Goal: Task Accomplishment & Management: Complete application form

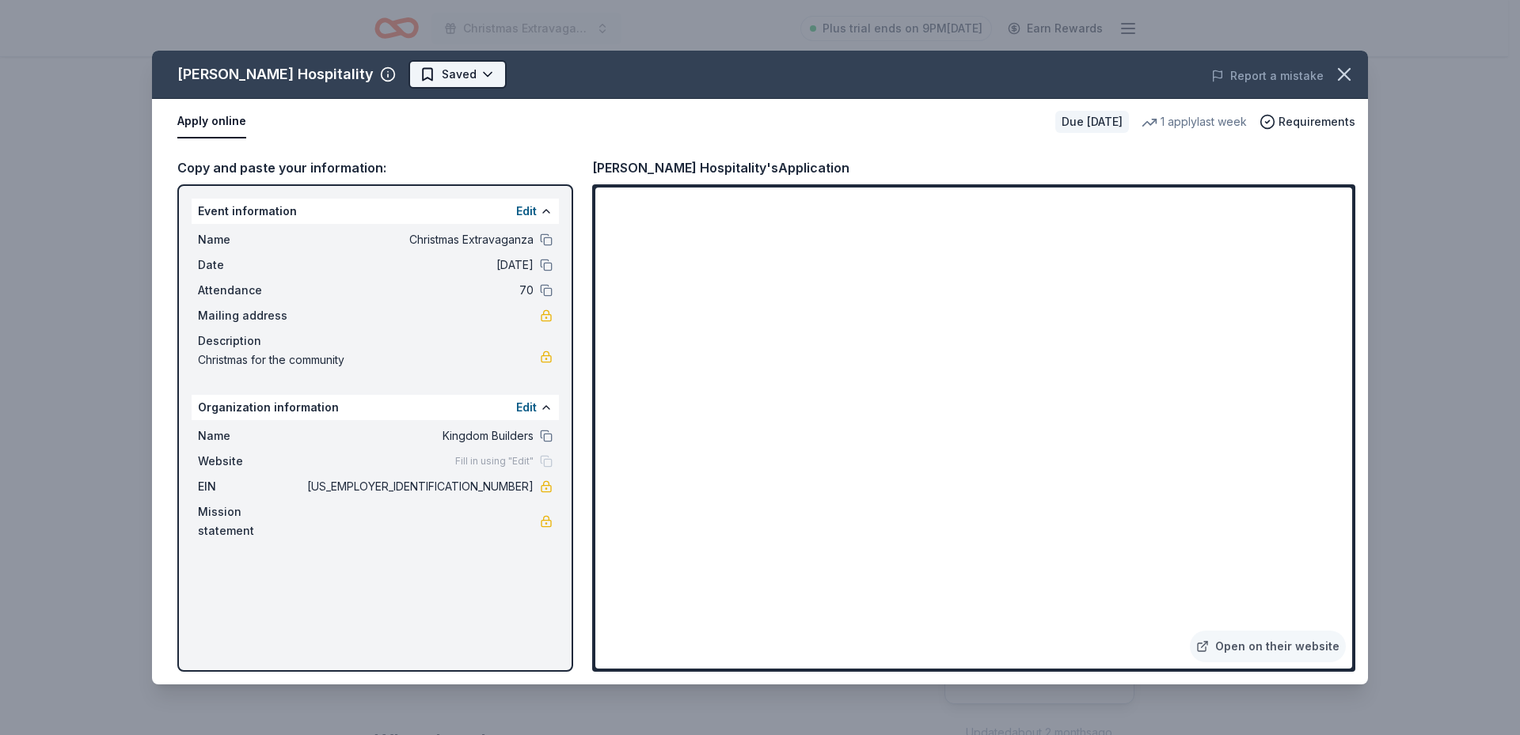
click at [405, 73] on html "Christmas Extravaganza Plus trial ends on 9PM, 10/15 Earn Rewards Due in 41 day…" at bounding box center [760, 367] width 1520 height 735
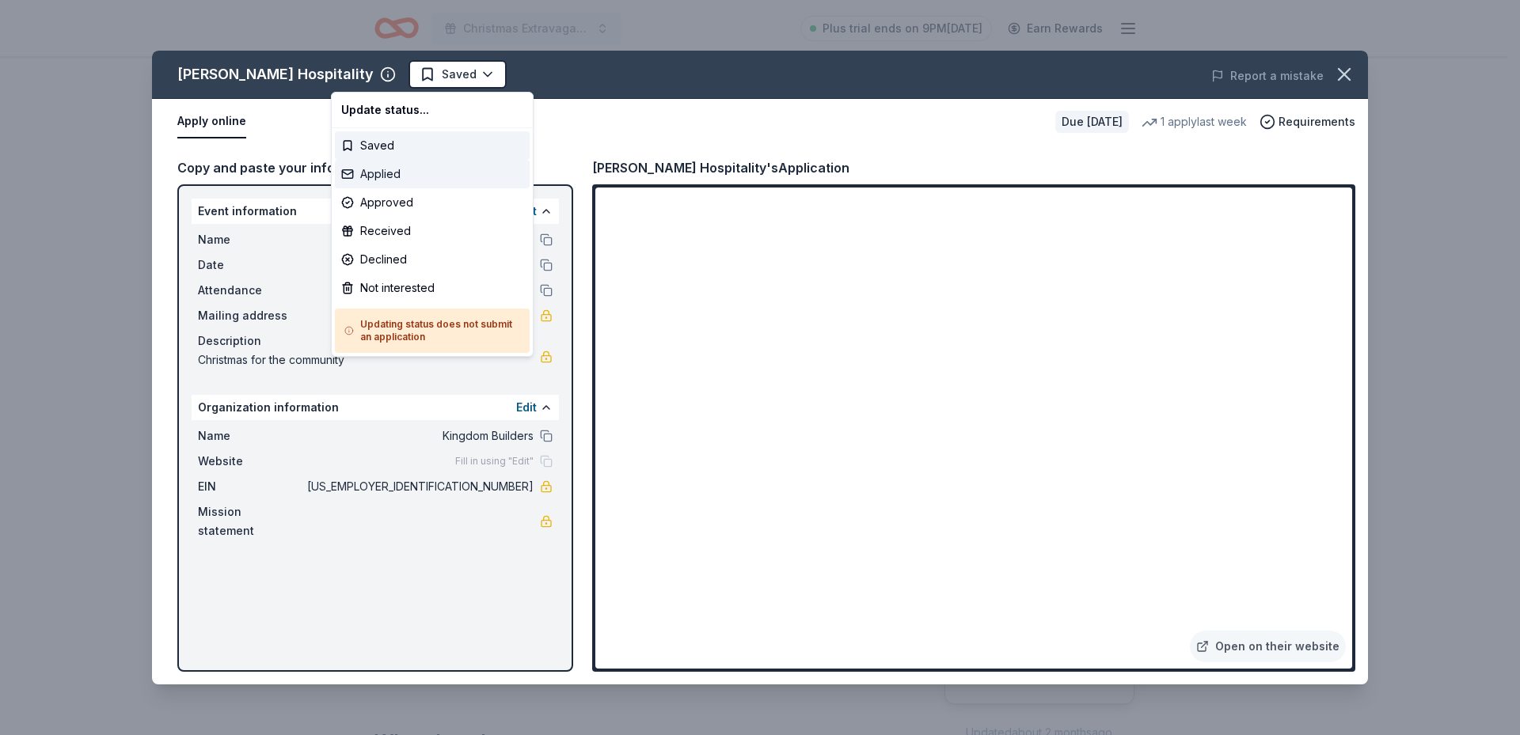
click at [409, 171] on div "Applied" at bounding box center [432, 174] width 195 height 28
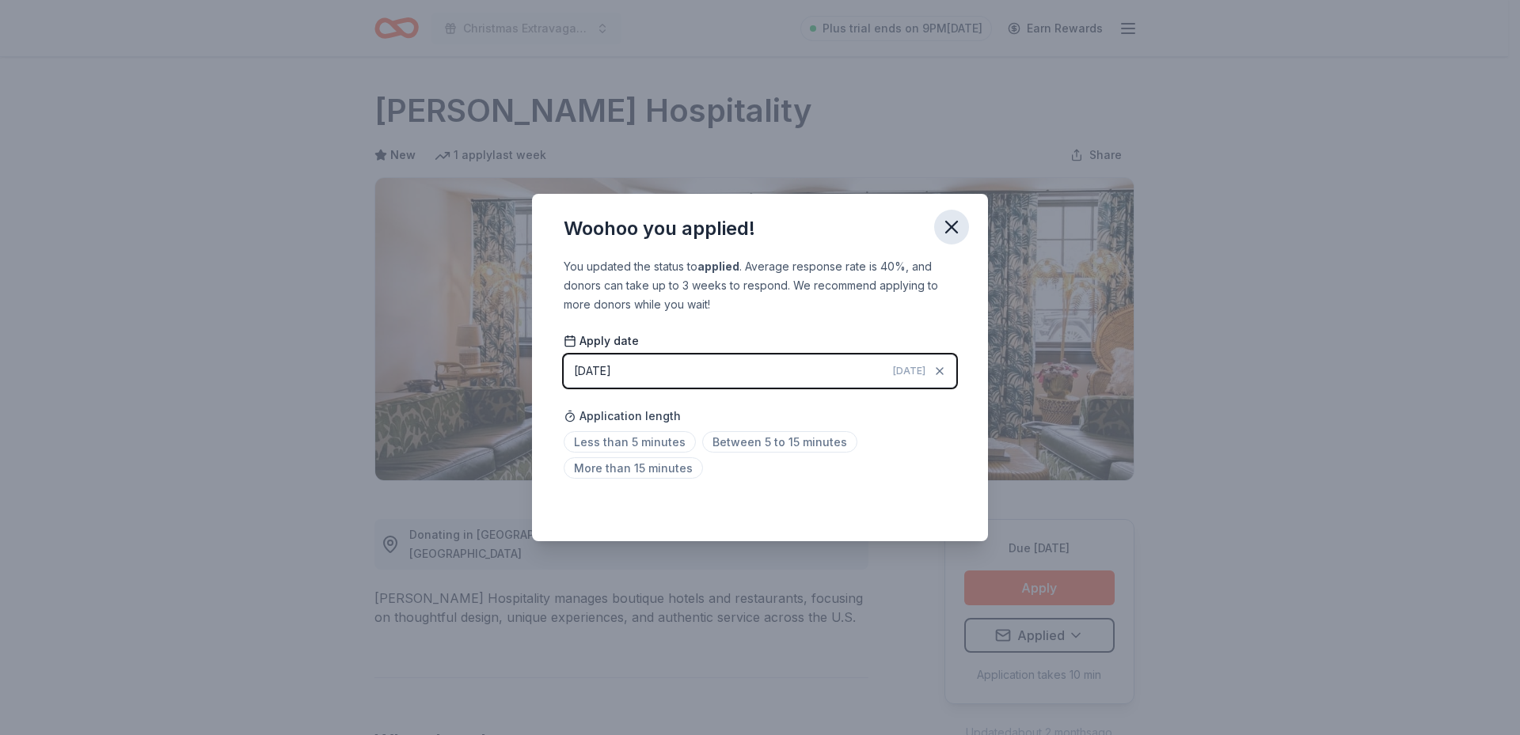
click at [952, 230] on icon "button" at bounding box center [951, 227] width 22 height 22
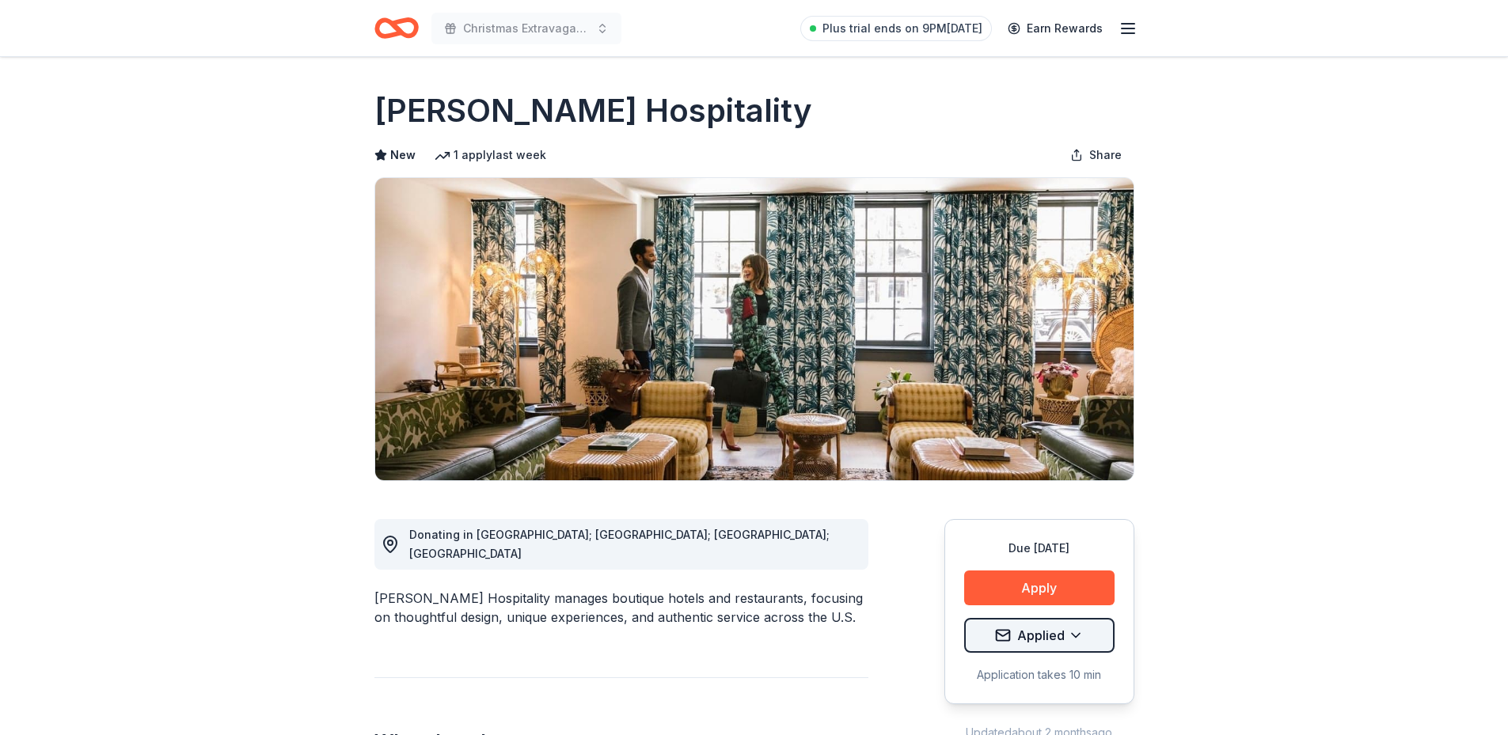
click at [1080, 632] on html "Christmas Extravaganza Plus trial ends on 9PM, 10/15 Earn Rewards Due in 41 day…" at bounding box center [754, 367] width 1508 height 735
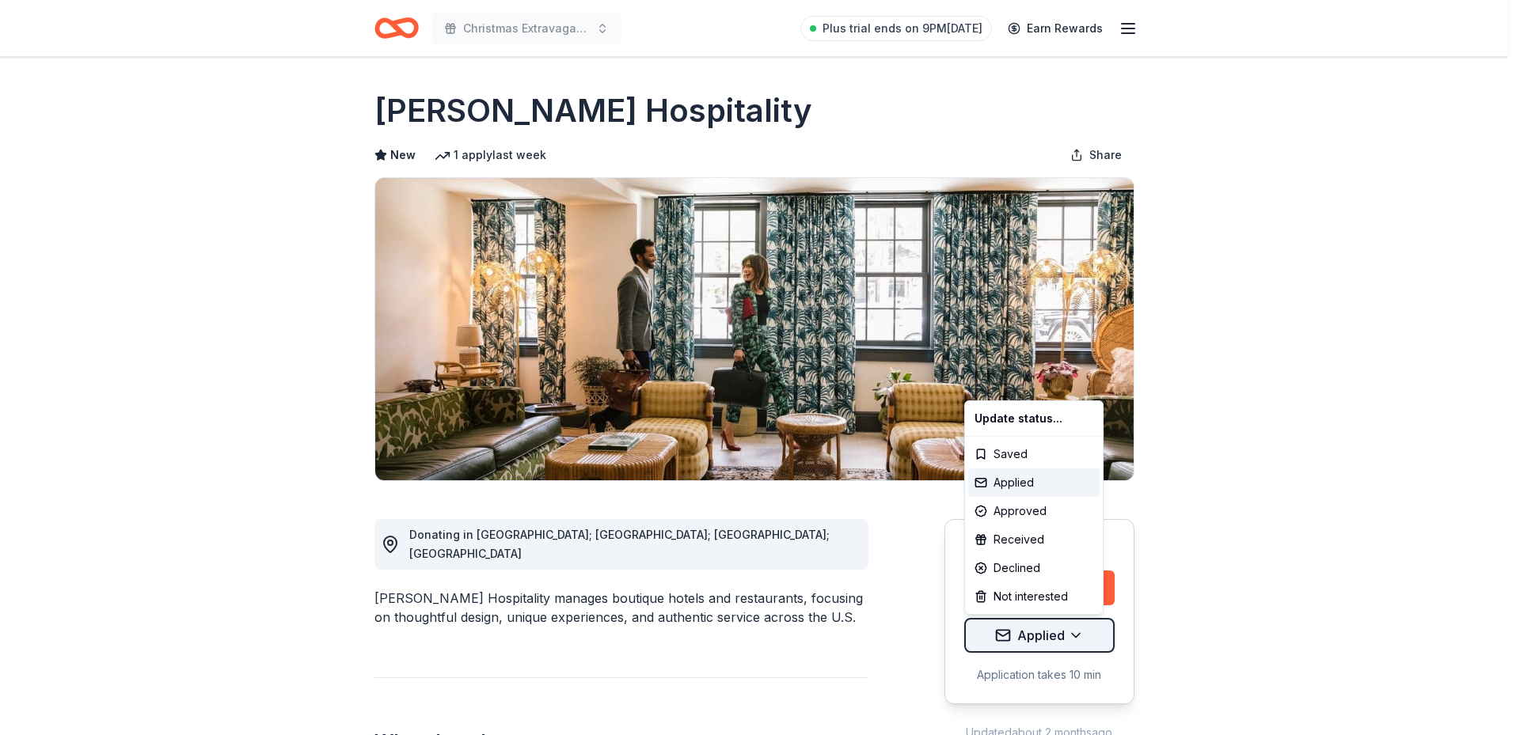
click at [1080, 632] on html "Christmas Extravaganza Plus trial ends on 9PM, 10/15 Earn Rewards Due in 41 day…" at bounding box center [760, 367] width 1520 height 735
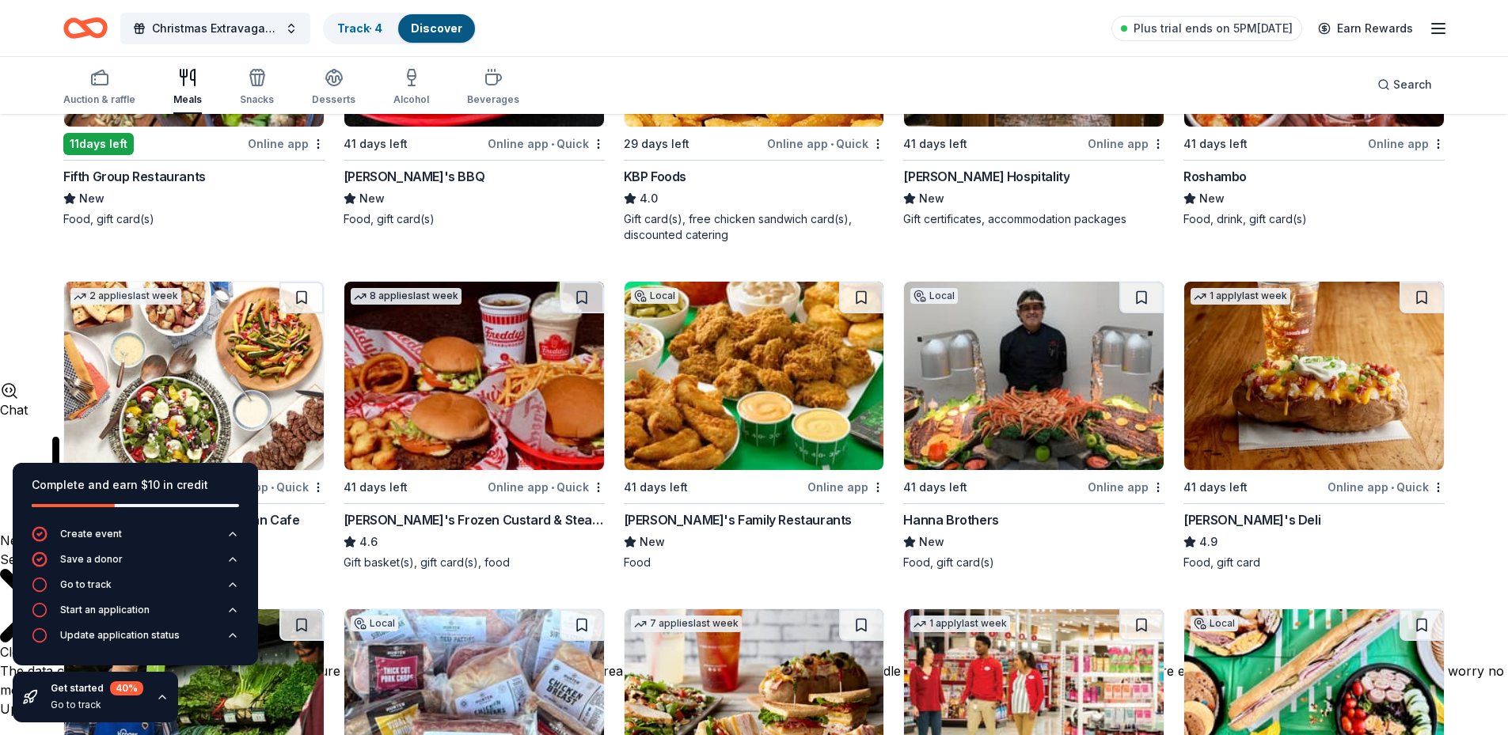
scroll to position [1179, 0]
click at [271, 408] on img at bounding box center [194, 376] width 260 height 188
click at [496, 381] on img at bounding box center [474, 376] width 260 height 188
click at [863, 298] on button at bounding box center [861, 298] width 44 height 32
click at [863, 298] on button at bounding box center [862, 298] width 41 height 32
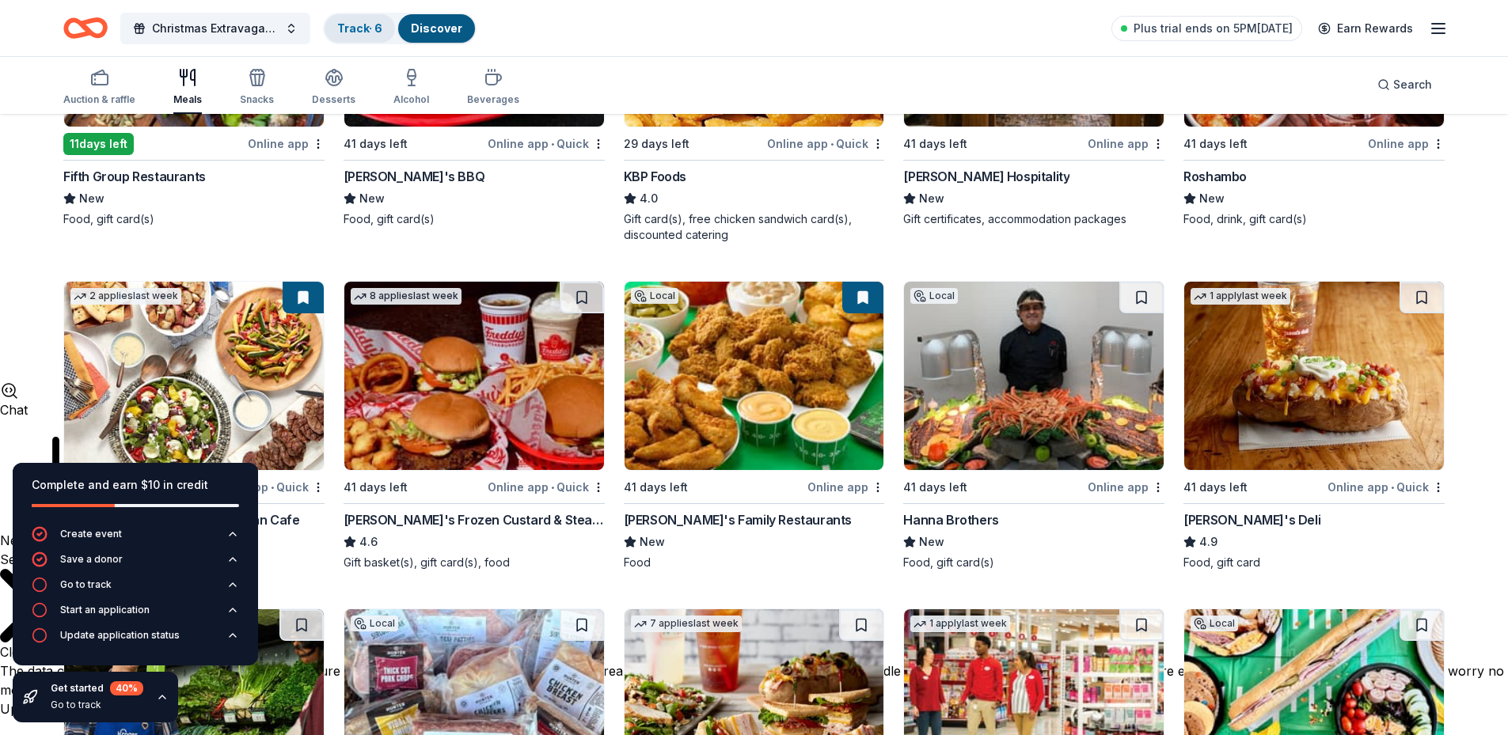
click at [364, 33] on link "Track · 6" at bounding box center [359, 27] width 45 height 13
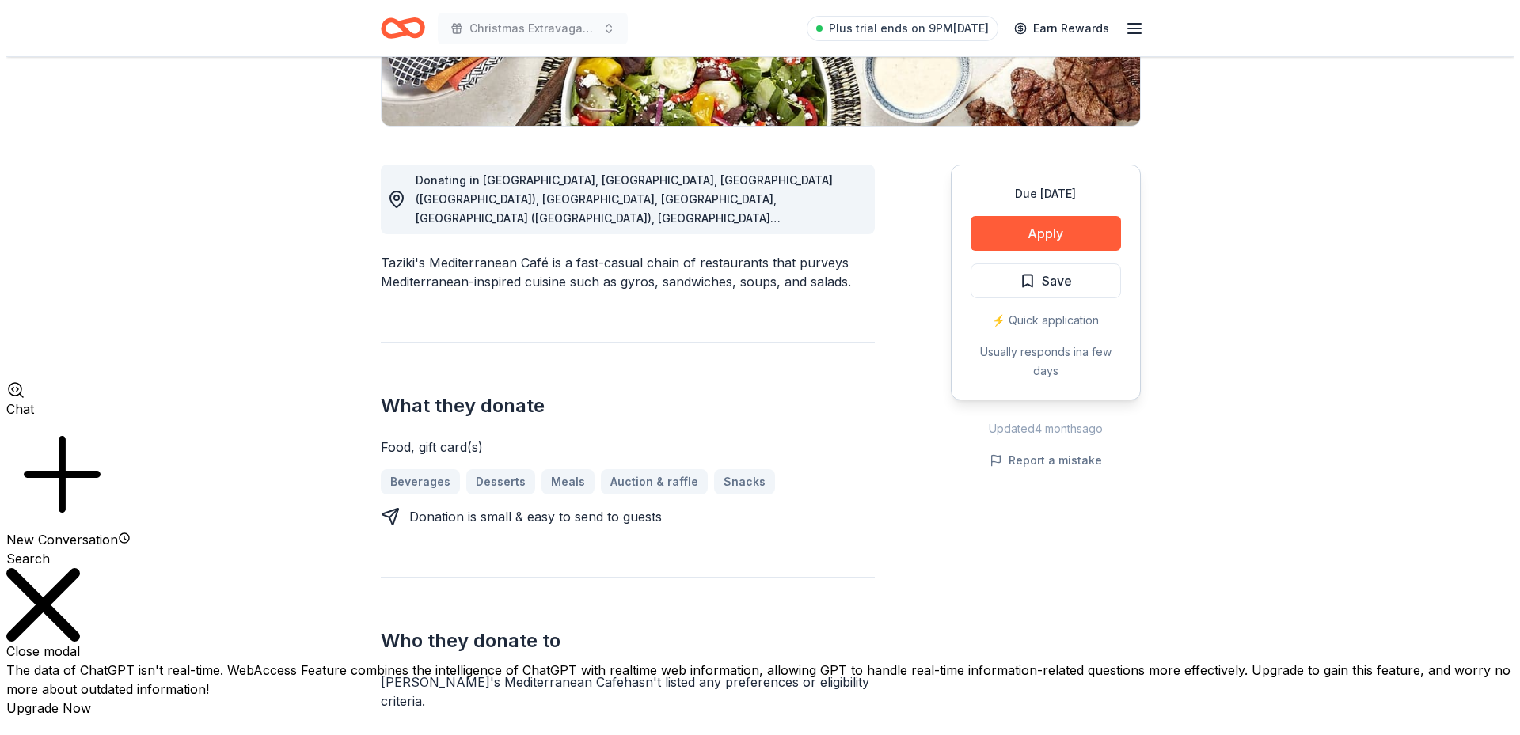
scroll to position [396, 0]
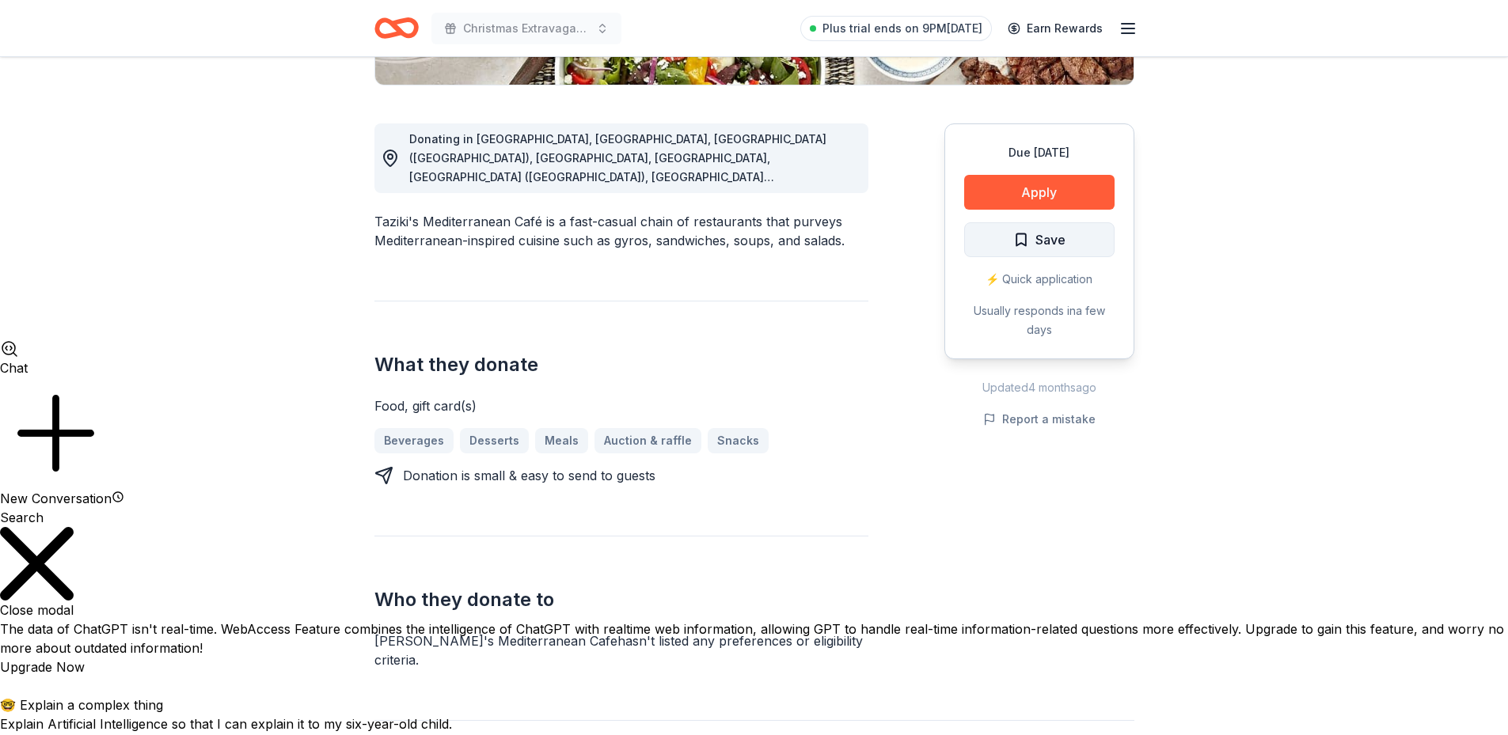
click at [1078, 241] on button "Save" at bounding box center [1039, 239] width 150 height 35
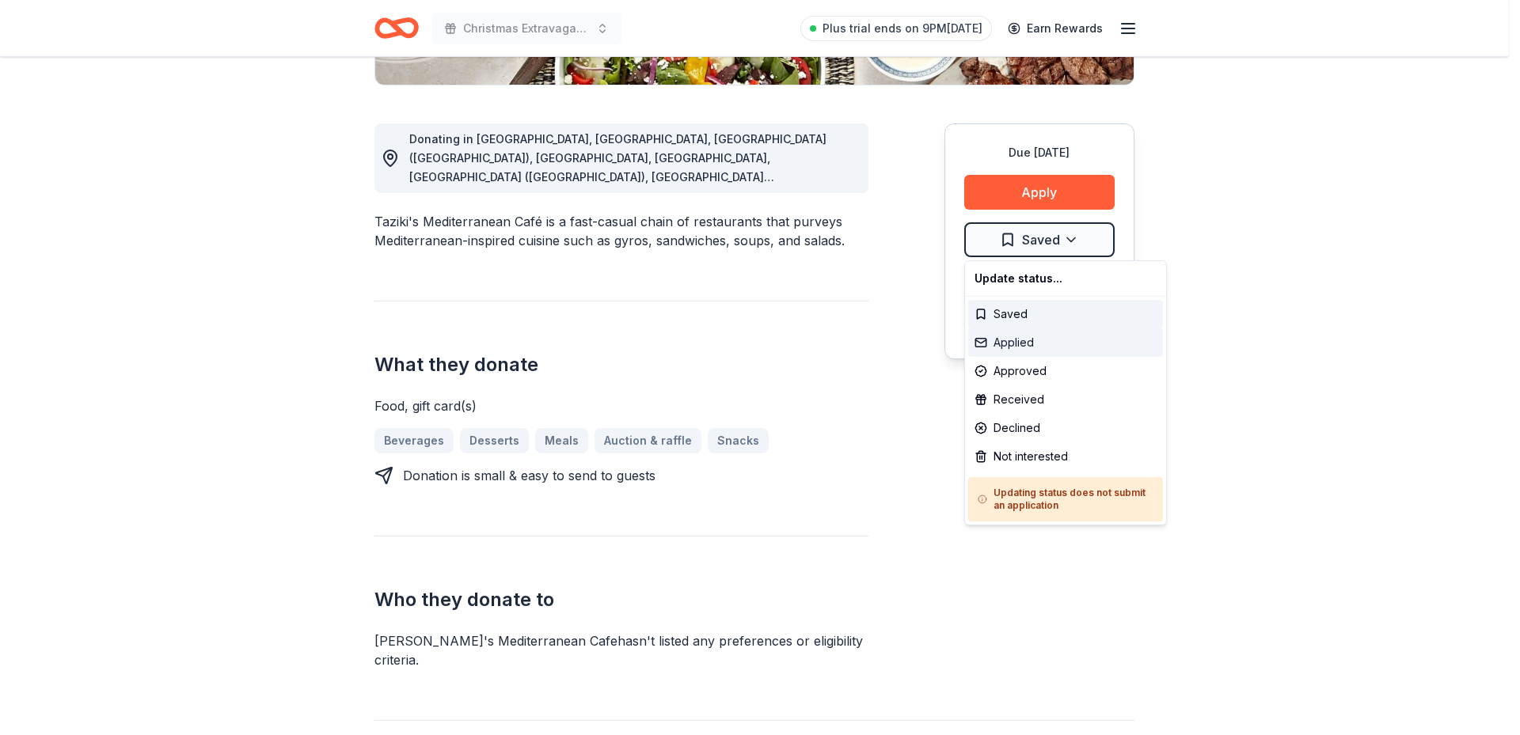
click at [1032, 332] on div "Applied" at bounding box center [1065, 342] width 195 height 28
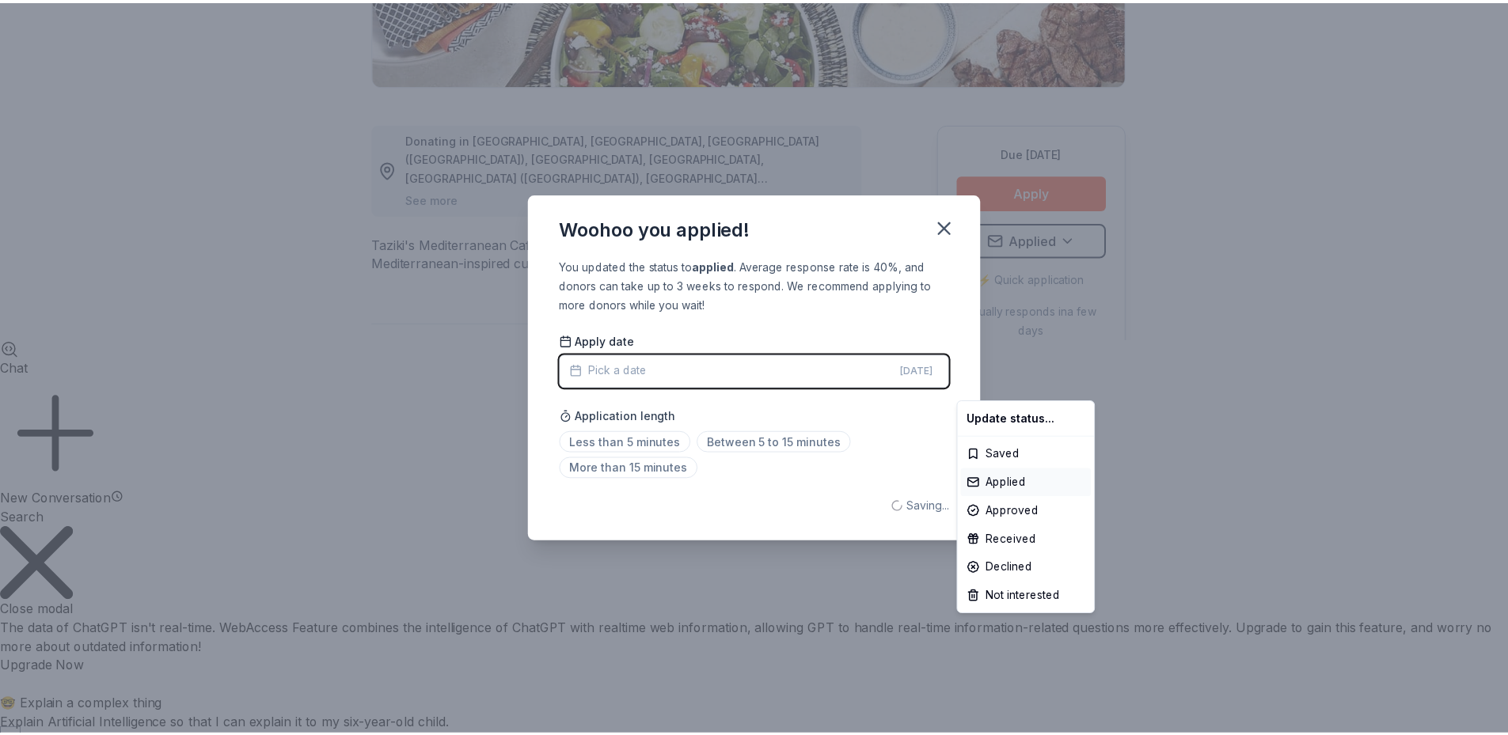
scroll to position [0, 0]
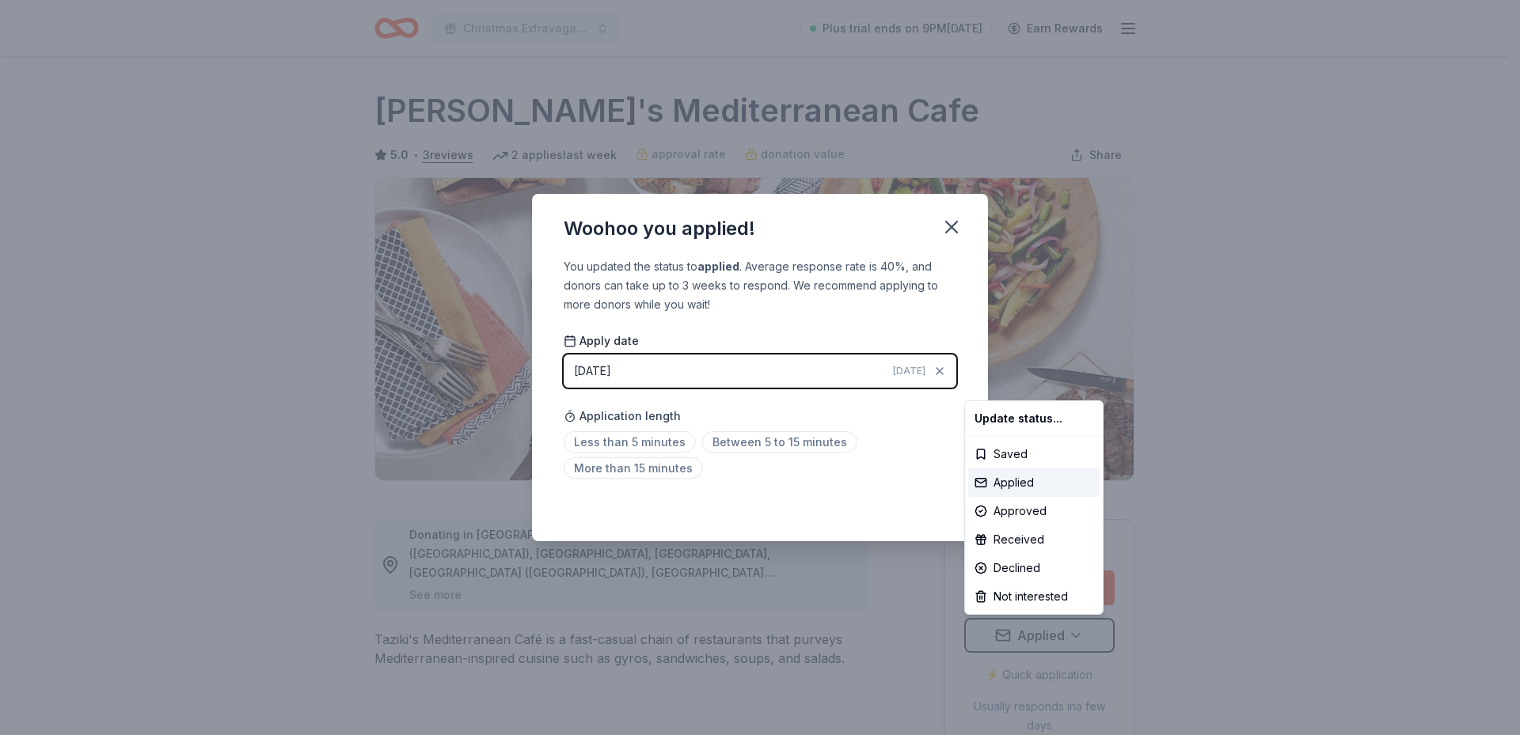
click at [656, 441] on html "Christmas Extravaganza Plus trial ends on 9PM, 10/15 Earn Rewards Due in 41 day…" at bounding box center [760, 367] width 1520 height 735
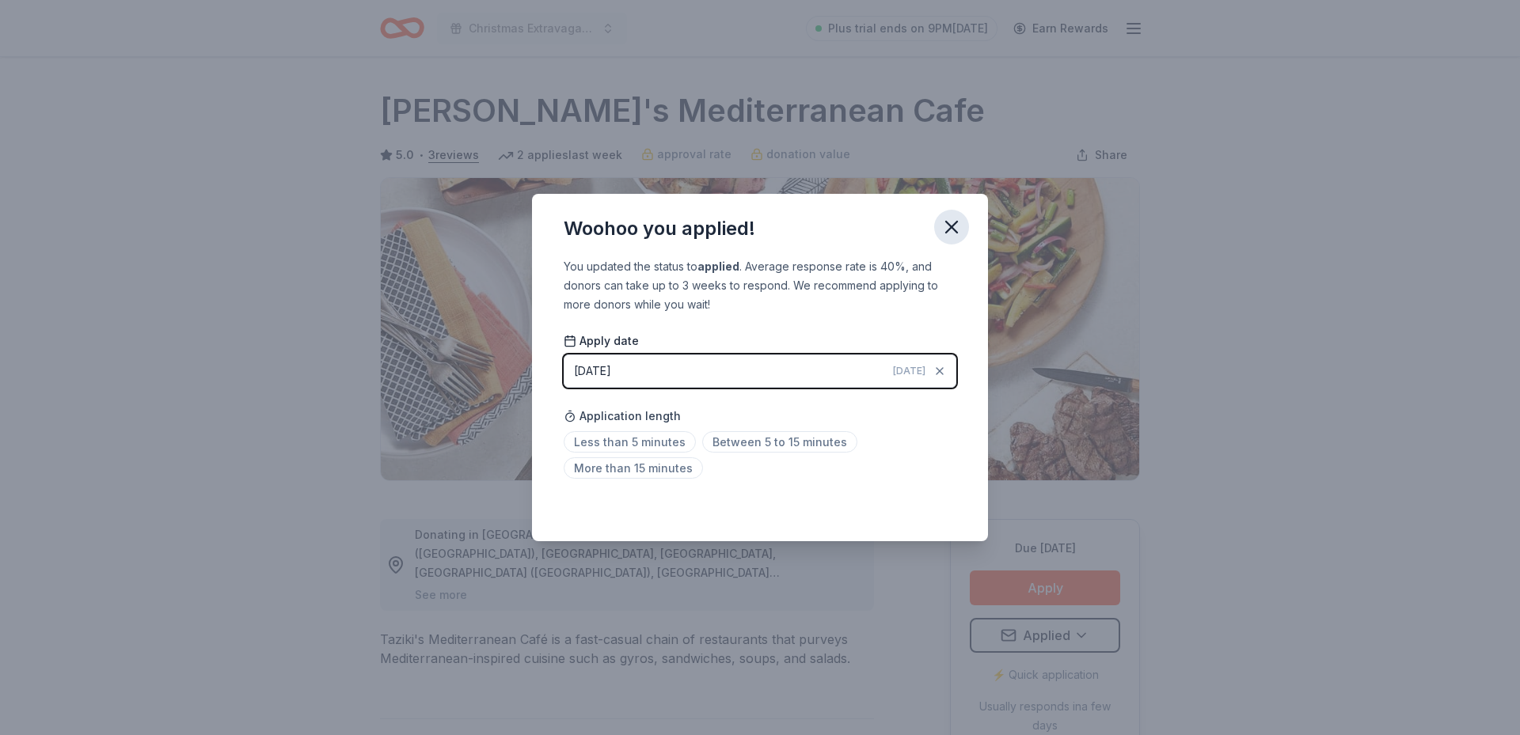
click at [942, 226] on icon "button" at bounding box center [951, 227] width 22 height 22
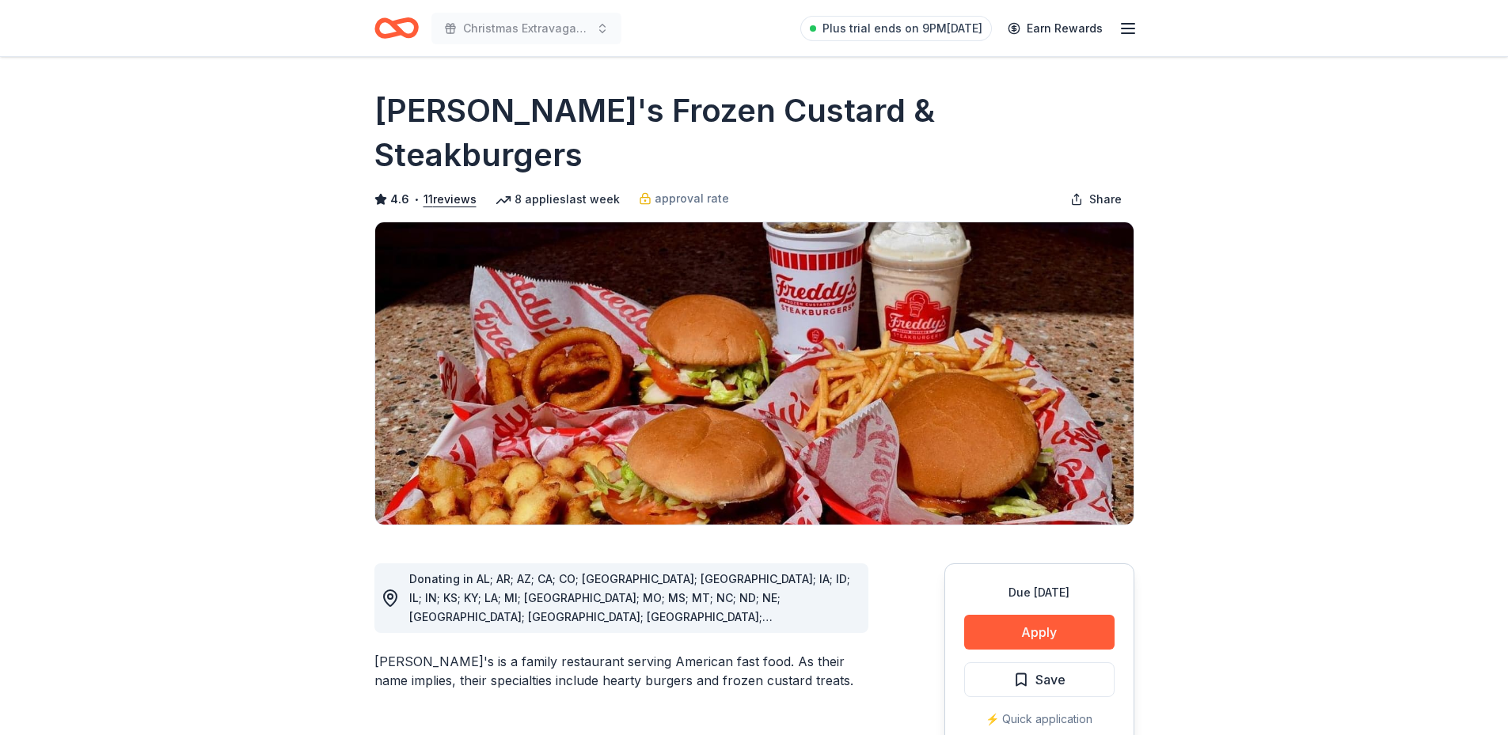
scroll to position [1179, 0]
click at [1065, 662] on button "Save" at bounding box center [1039, 679] width 150 height 35
click at [1073, 635] on html "Christmas Extravaganza Plus trial ends on 9PM[DATE] Earn Rewards Due [DATE] Sha…" at bounding box center [754, 367] width 1508 height 735
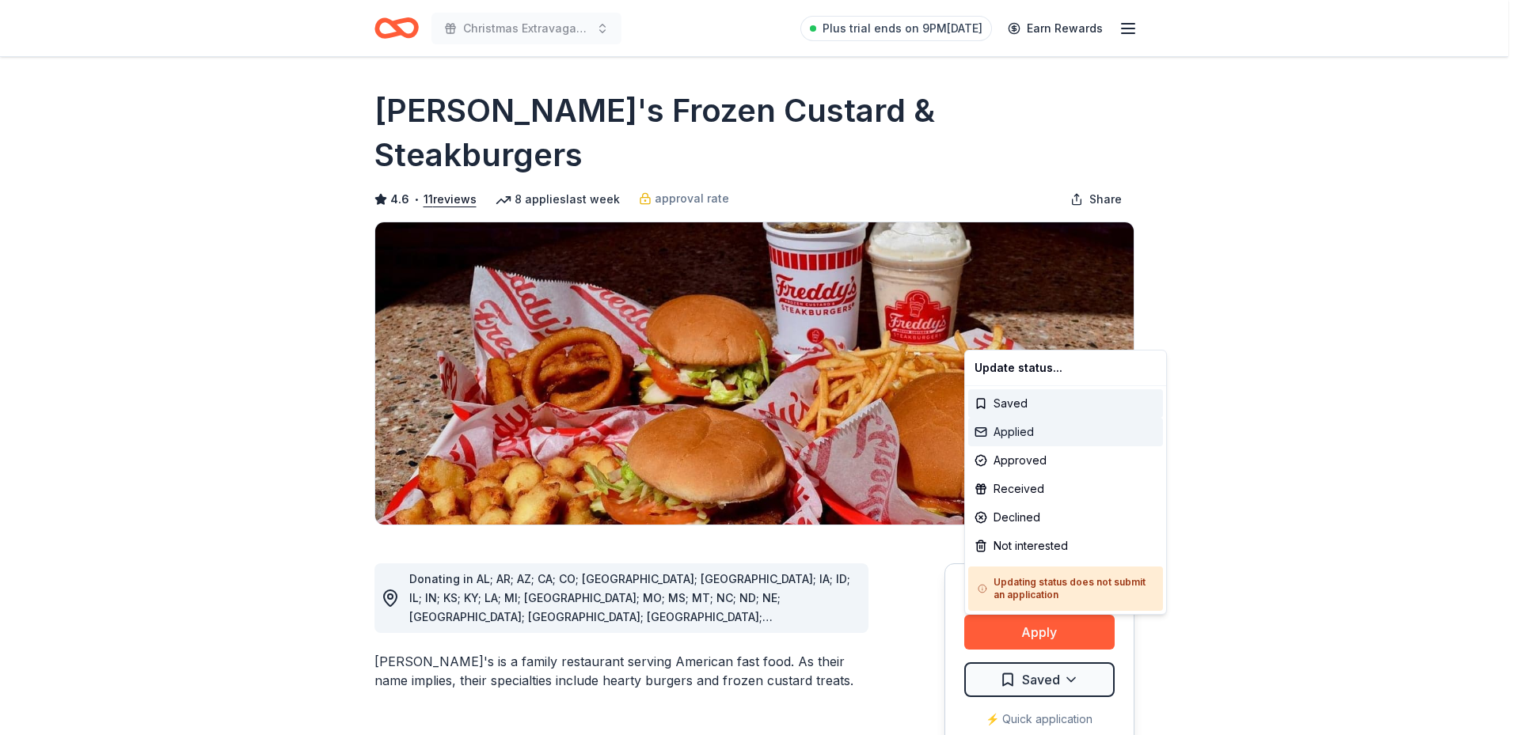
click at [1018, 429] on div "Applied" at bounding box center [1065, 432] width 195 height 28
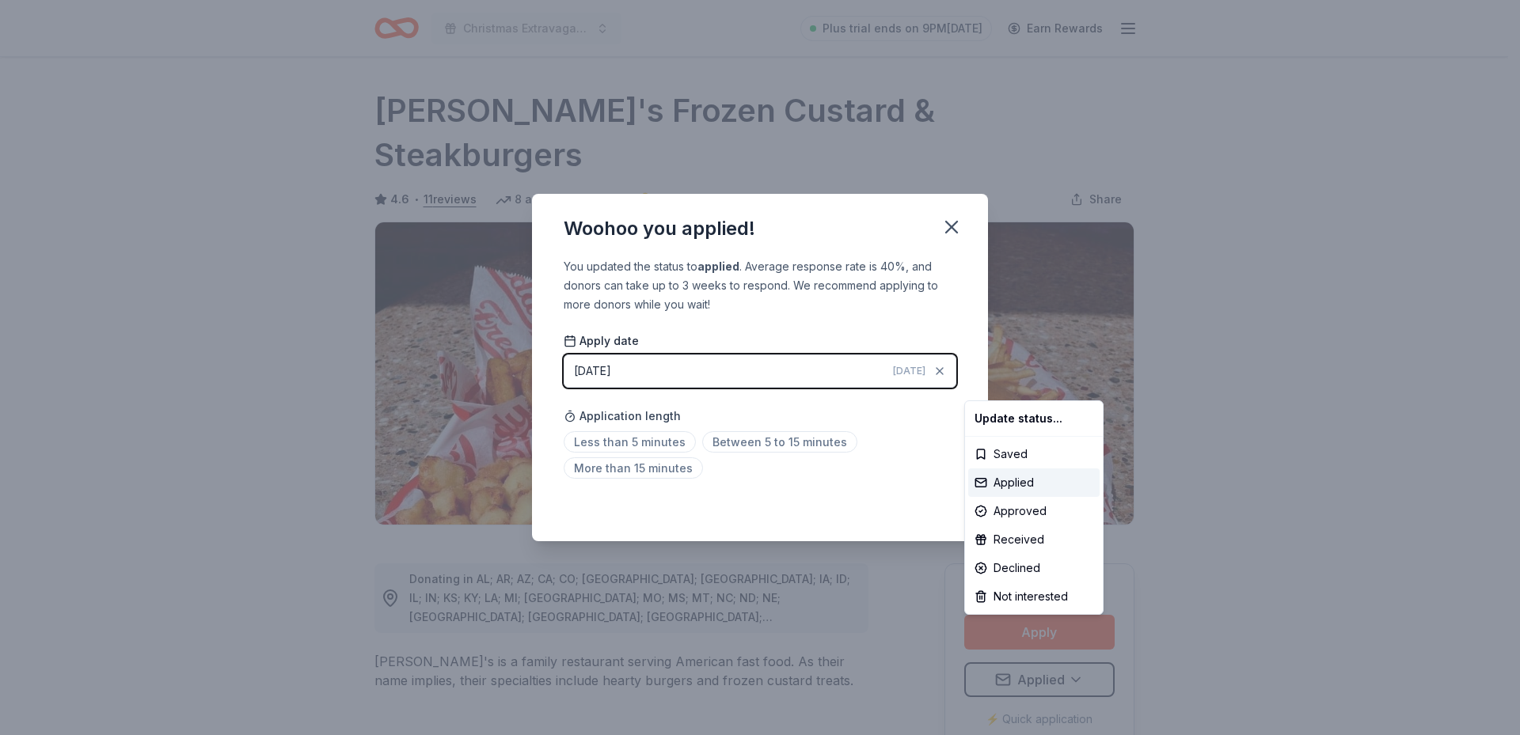
click at [944, 217] on html "Christmas Extravaganza Plus trial ends on 9PM[DATE] Earn Rewards Due [DATE] Sha…" at bounding box center [760, 367] width 1520 height 735
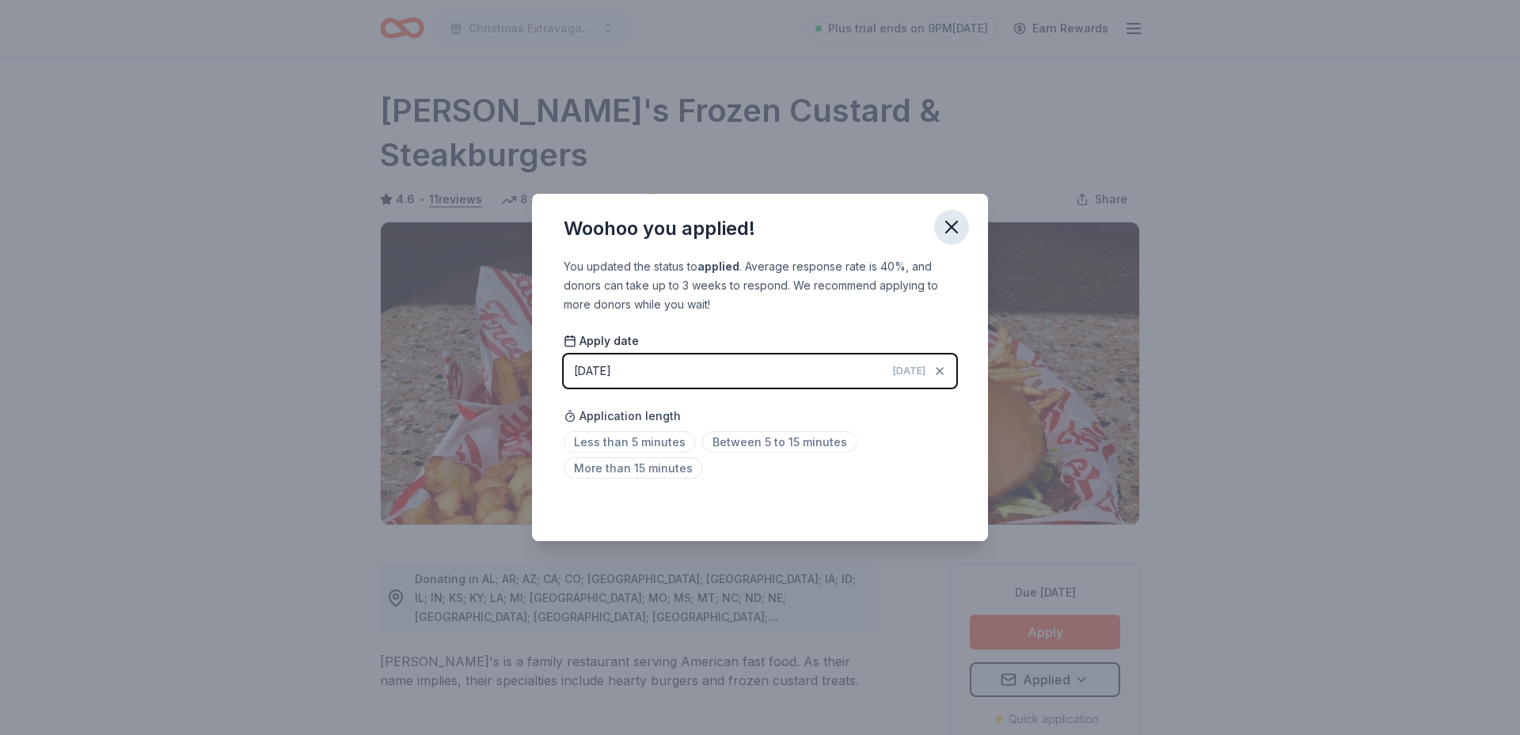
click at [945, 226] on icon "button" at bounding box center [951, 227] width 22 height 22
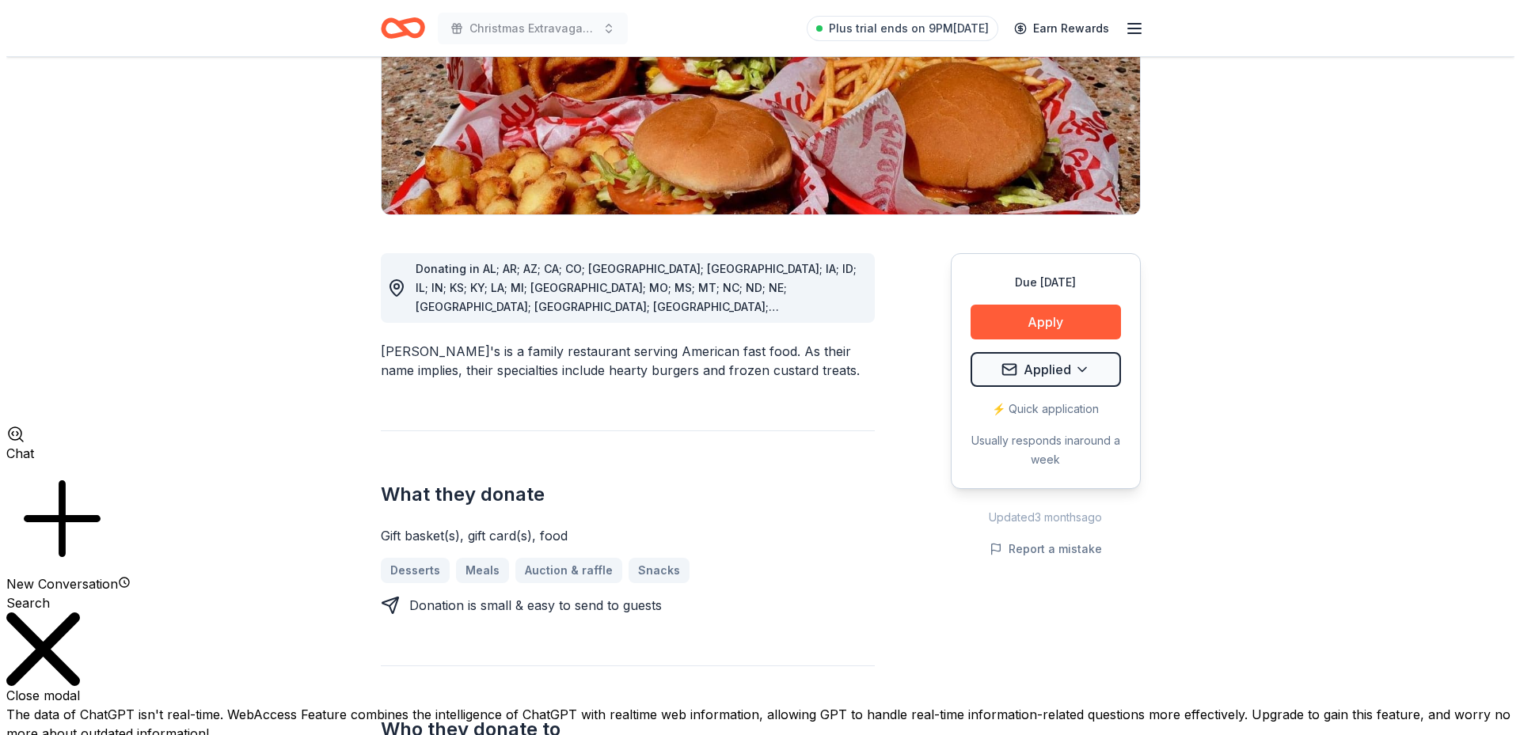
scroll to position [317, 0]
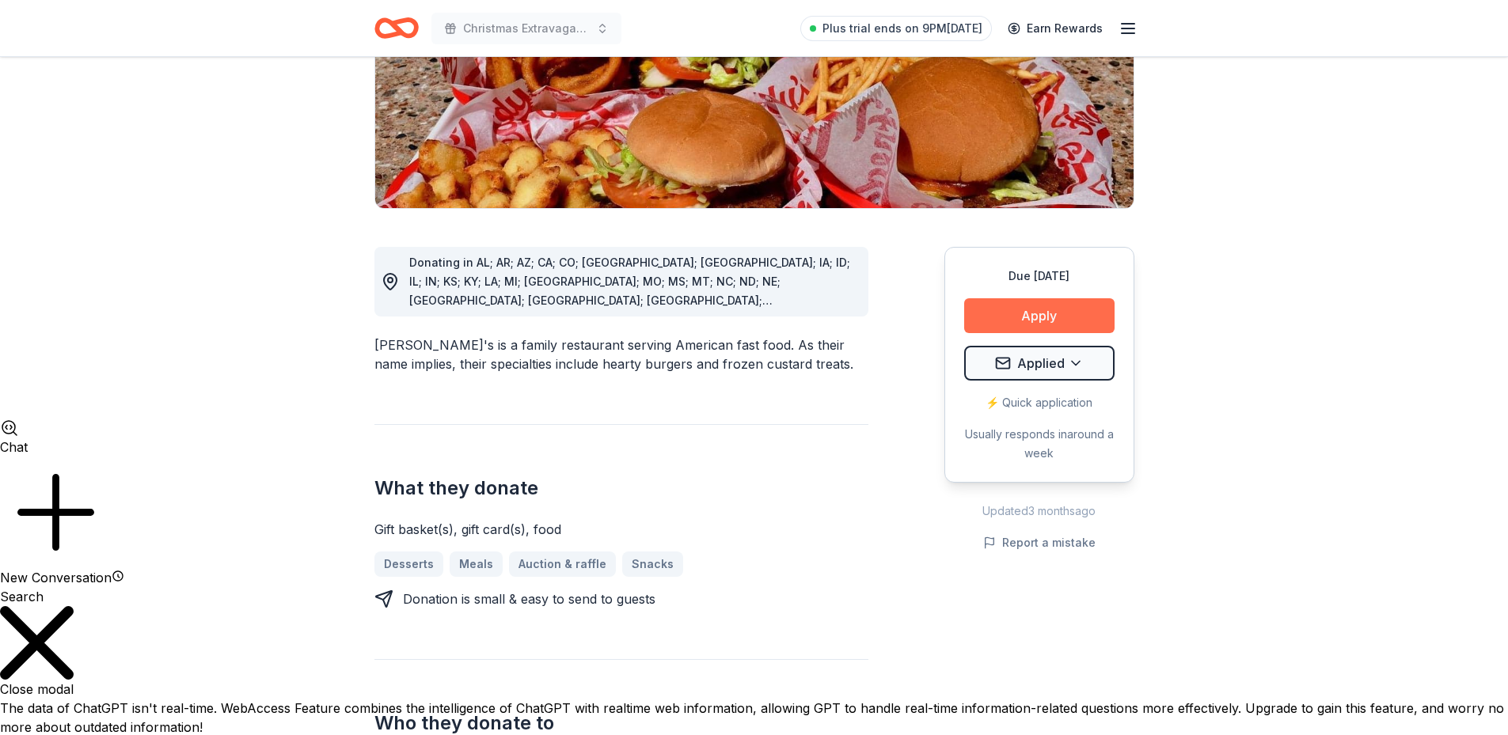
click at [1029, 298] on button "Apply" at bounding box center [1039, 315] width 150 height 35
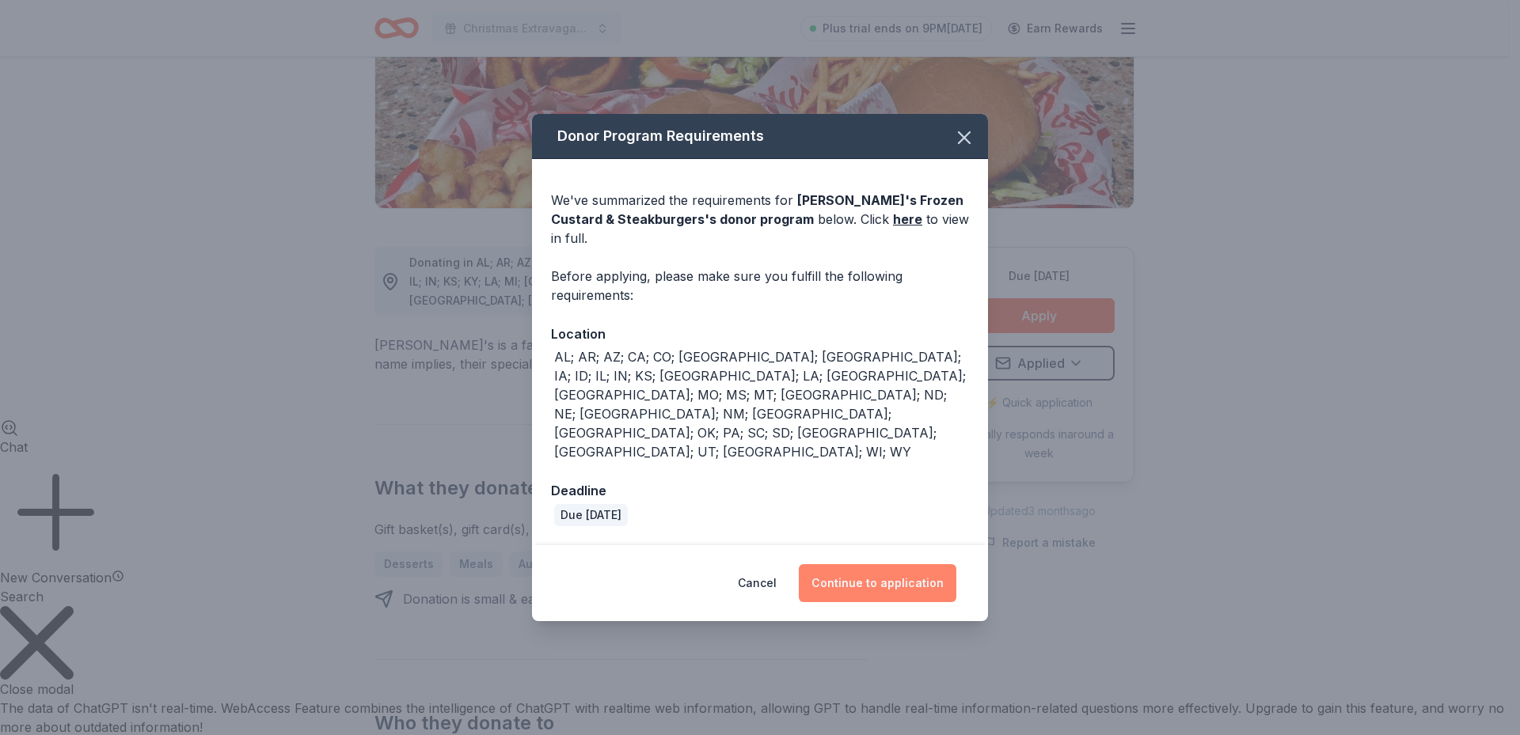
click at [879, 564] on button "Continue to application" at bounding box center [877, 583] width 157 height 38
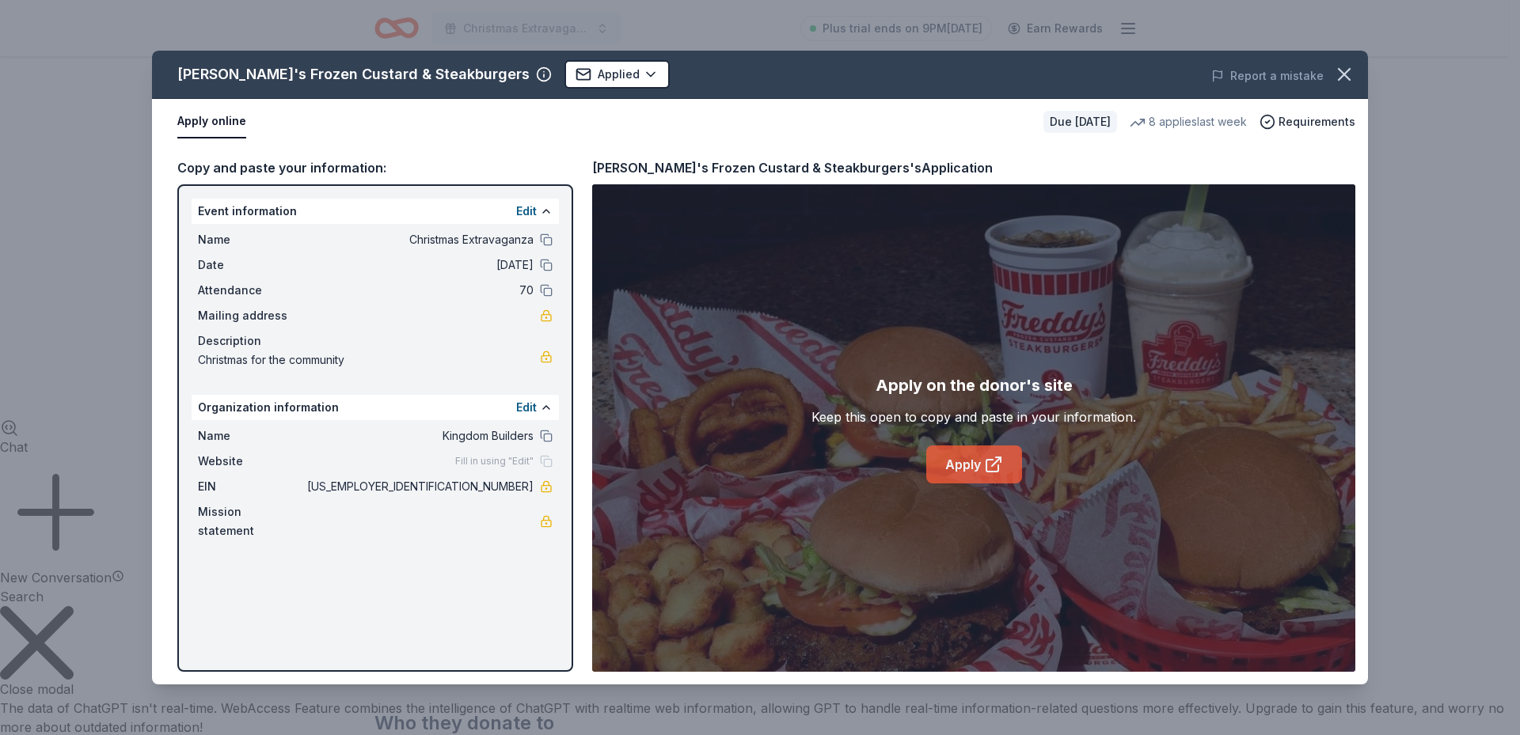
click at [982, 454] on link "Apply" at bounding box center [974, 465] width 96 height 38
